Goal: Task Accomplishment & Management: Use online tool/utility

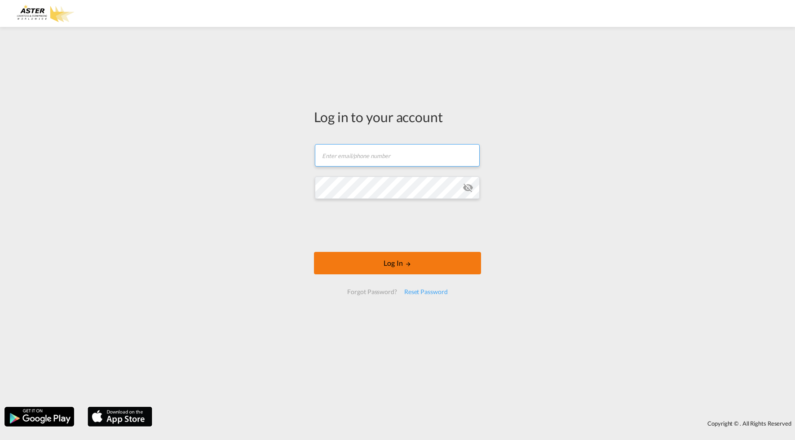
type input "[EMAIL_ADDRESS][DOMAIN_NAME]"
click at [403, 265] on button "Log In" at bounding box center [397, 263] width 167 height 22
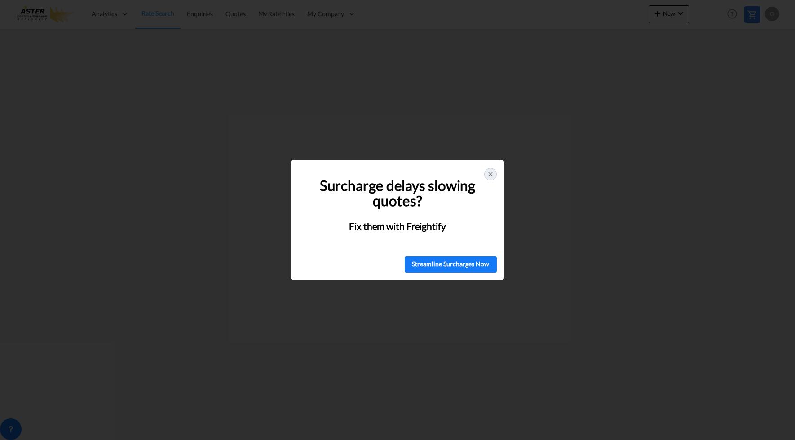
click at [493, 174] on icon at bounding box center [490, 174] width 7 height 7
